Goal: Entertainment & Leisure: Browse casually

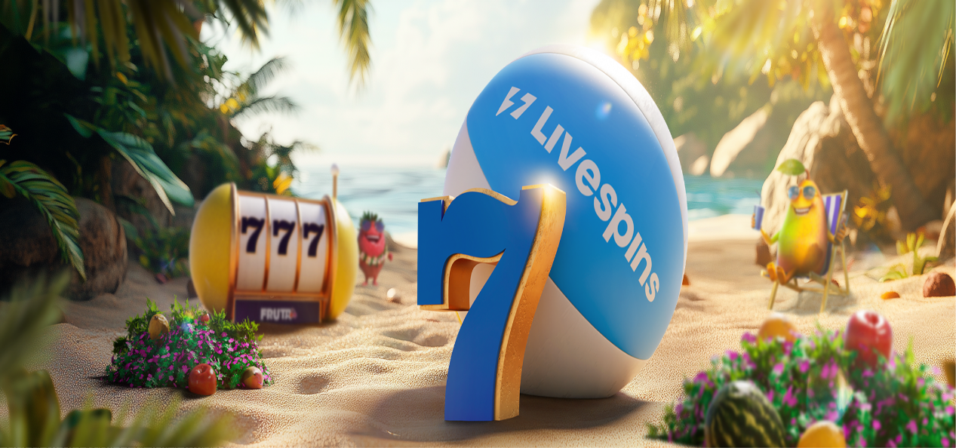
click at [110, 63] on button "Kirjaudu" at bounding box center [104, 55] width 49 height 16
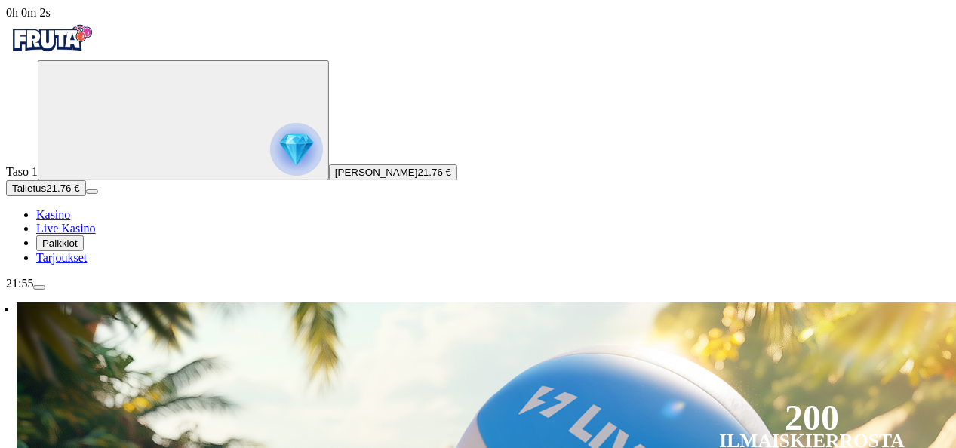
click at [94, 180] on div "Taso 1 Ville [PERSON_NAME] 21.76 €" at bounding box center [478, 120] width 944 height 120
click at [270, 166] on img "Primary" at bounding box center [296, 149] width 53 height 53
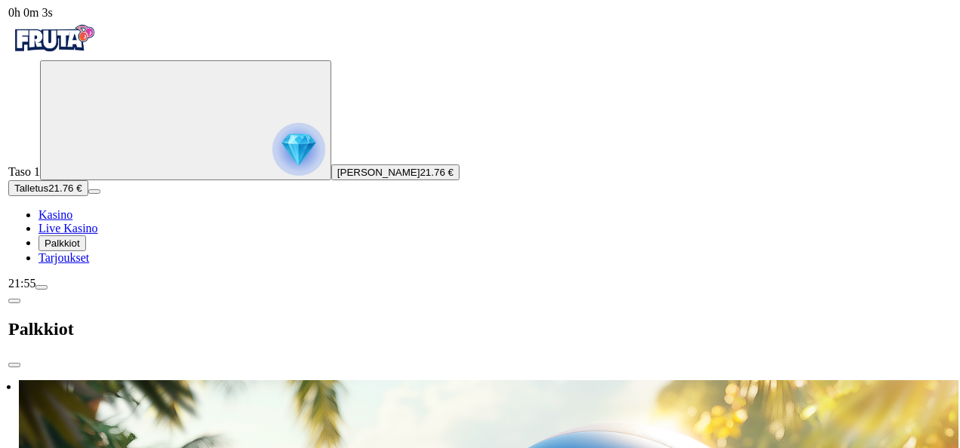
scroll to position [811, 0]
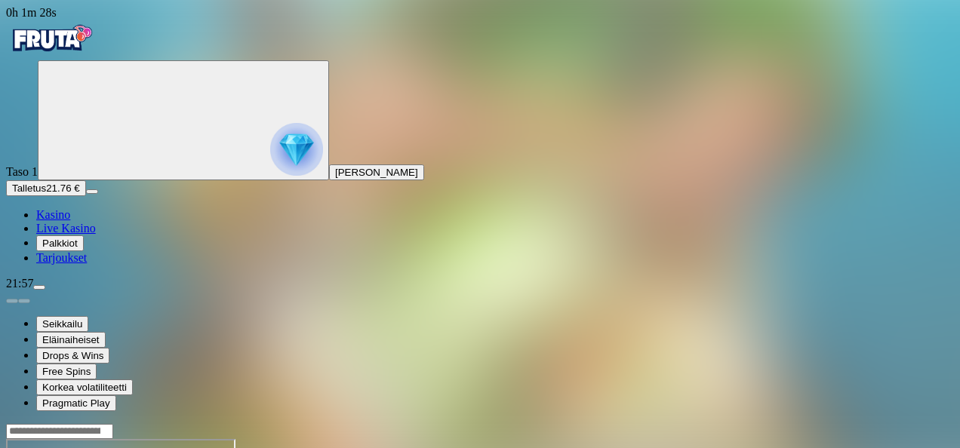
click at [335, 178] on span "[PERSON_NAME]" at bounding box center [376, 172] width 83 height 11
click at [68, 221] on span "Kasino" at bounding box center [53, 214] width 34 height 13
click at [80, 196] on circle "Primary" at bounding box center [157, 119] width 154 height 154
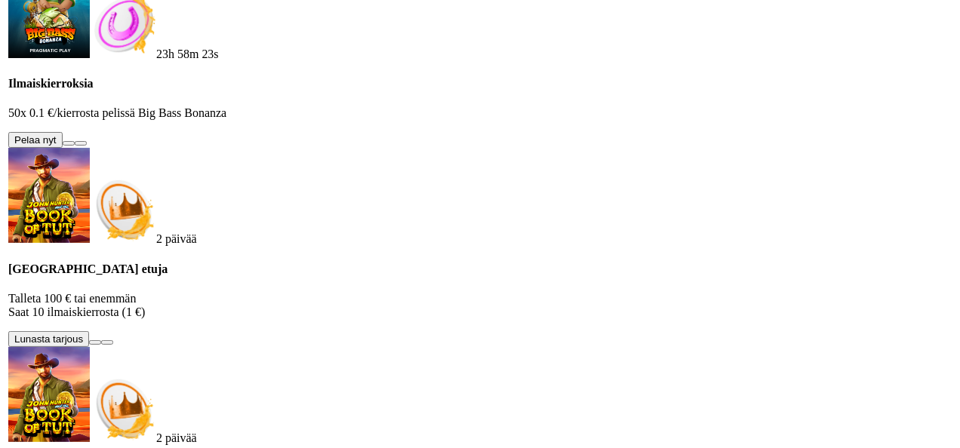
scroll to position [811, 0]
